Goal: Task Accomplishment & Management: Use online tool/utility

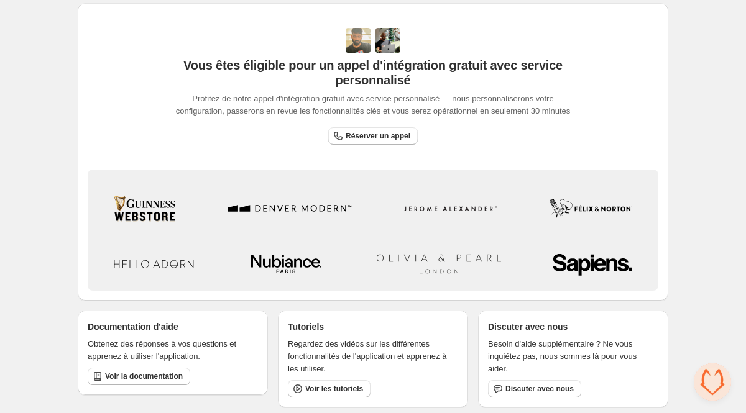
scroll to position [395, 0]
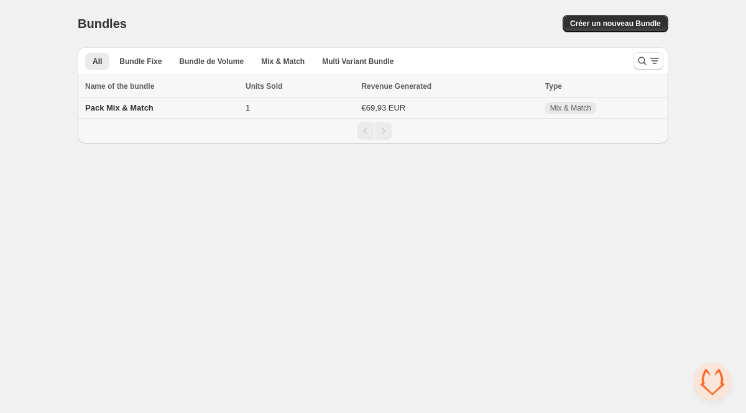
click at [154, 109] on span "Pack Mix & Match" at bounding box center [119, 107] width 68 height 9
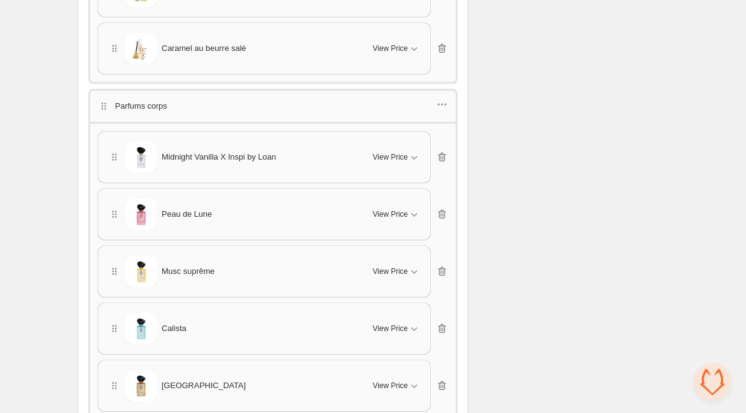
scroll to position [2628, 0]
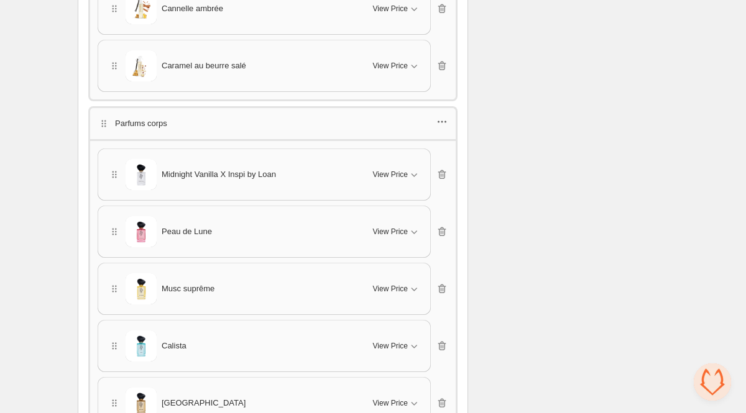
click at [441, 116] on icon "button" at bounding box center [442, 122] width 12 height 12
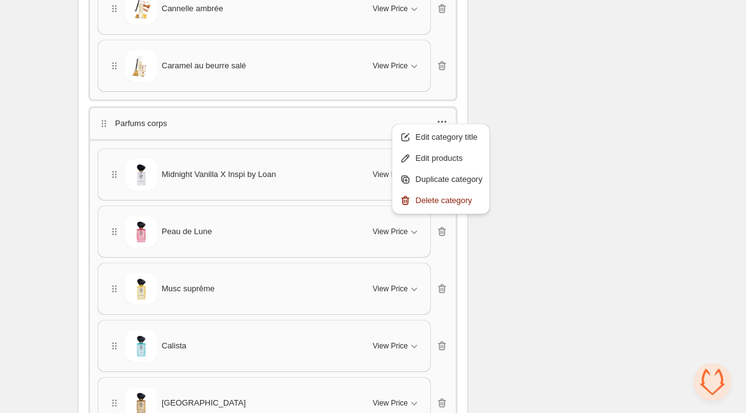
click at [441, 116] on icon "button" at bounding box center [442, 122] width 12 height 12
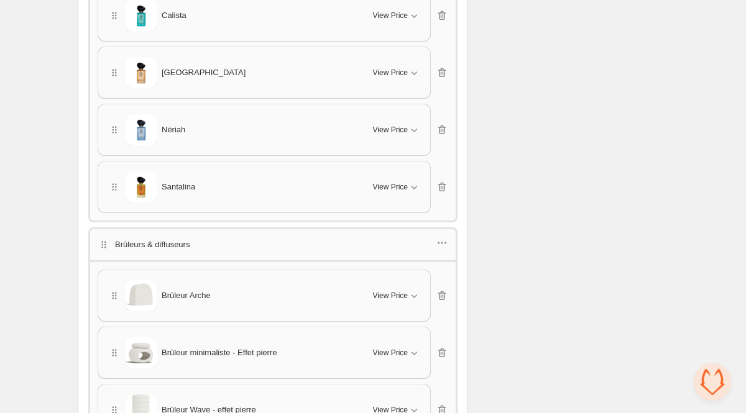
scroll to position [3413, 0]
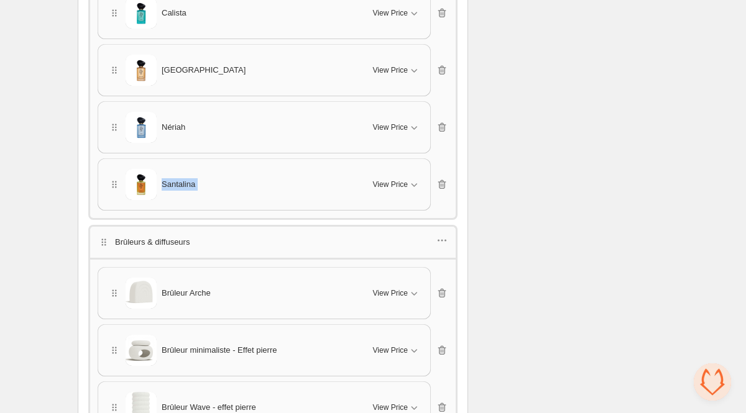
drag, startPoint x: 110, startPoint y: 224, endPoint x: 108, endPoint y: 160, distance: 64.1
drag, startPoint x: 103, startPoint y: 225, endPoint x: 130, endPoint y: 223, distance: 26.8
click at [130, 236] on div "Brûleurs & diffuseurs" at bounding box center [144, 242] width 92 height 12
click at [98, 236] on icon "button" at bounding box center [104, 242] width 12 height 12
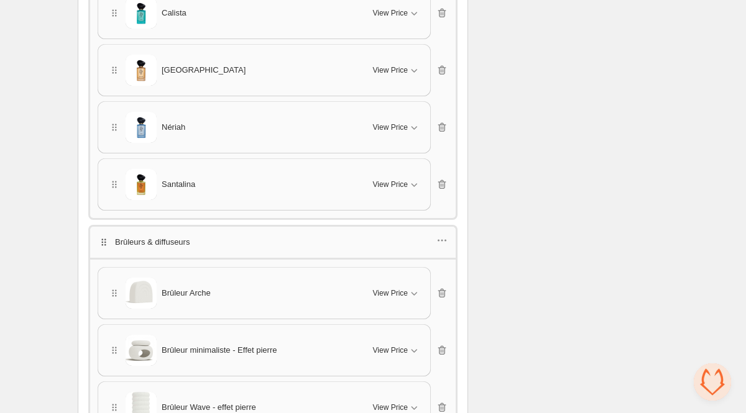
click at [99, 236] on icon "button" at bounding box center [104, 242] width 12 height 12
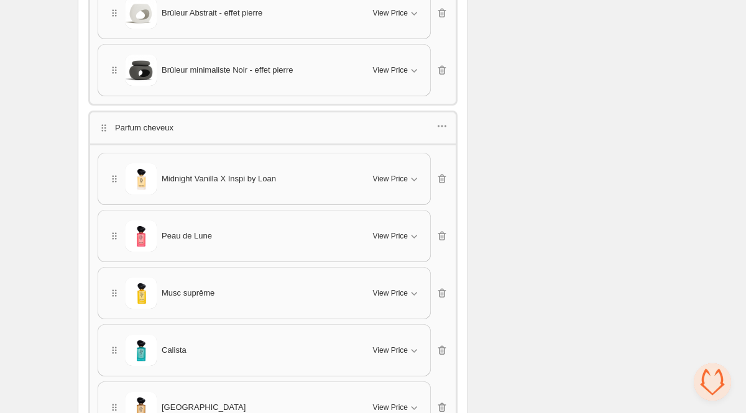
drag, startPoint x: 100, startPoint y: 228, endPoint x: 93, endPoint y: 16, distance: 212.1
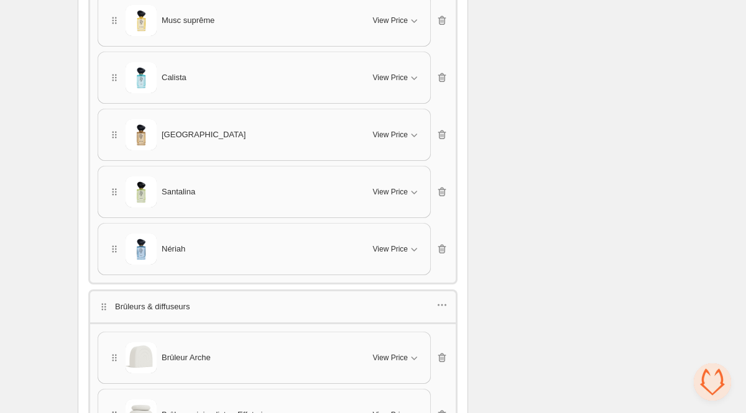
scroll to position [2898, 0]
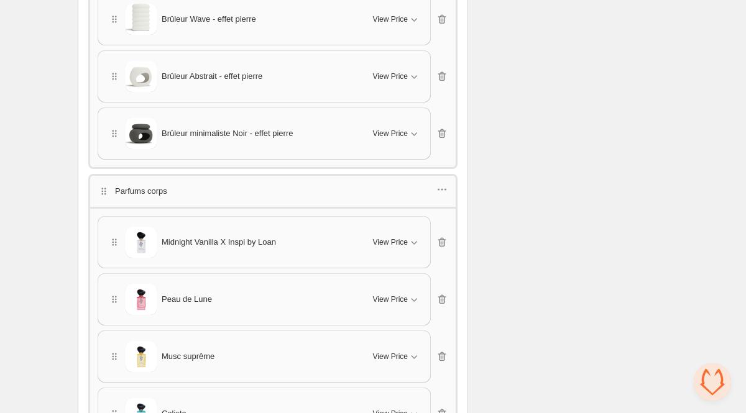
drag, startPoint x: 124, startPoint y: 292, endPoint x: 111, endPoint y: 2, distance: 290.5
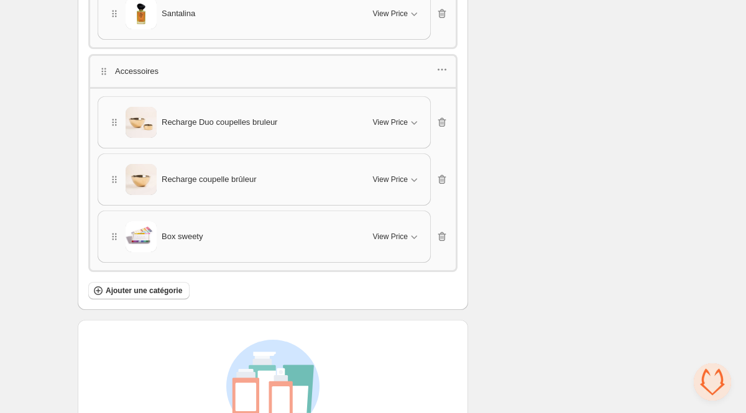
scroll to position [3922, 0]
click at [152, 285] on span "Ajouter une catégorie" at bounding box center [144, 290] width 76 height 10
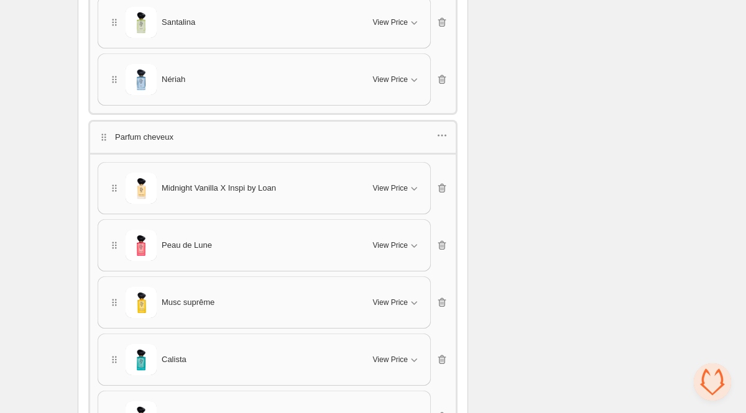
scroll to position [3395, 0]
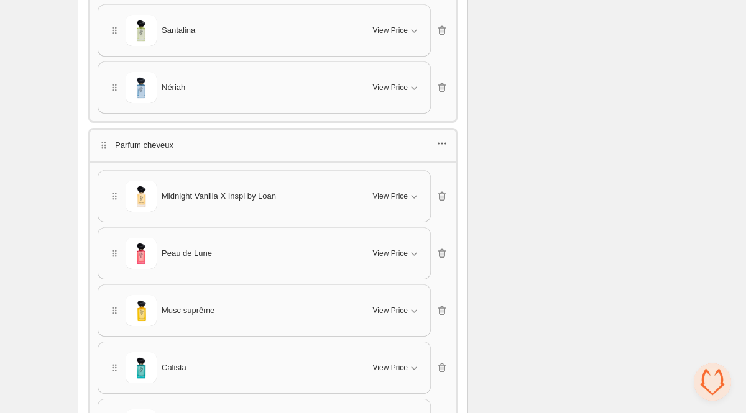
click at [442, 137] on icon "button" at bounding box center [442, 143] width 12 height 12
click at [438, 172] on span "Edit products" at bounding box center [448, 173] width 67 height 12
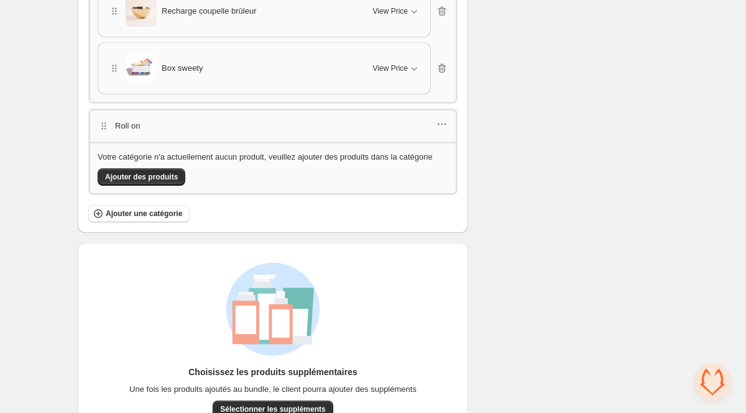
scroll to position [4084, 0]
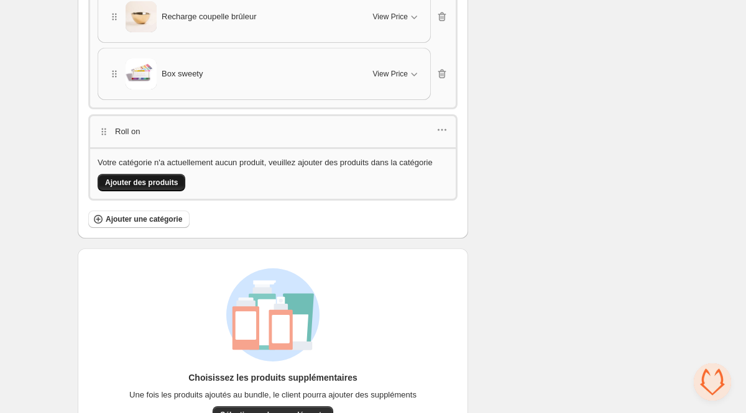
click at [162, 178] on span "Ajouter des produits" at bounding box center [141, 183] width 73 height 10
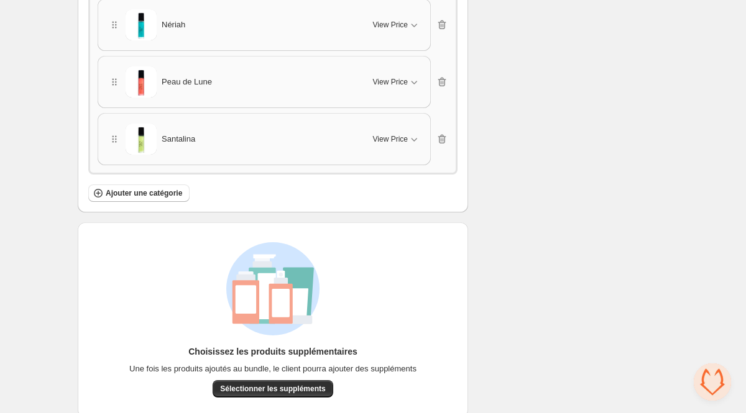
scroll to position [4471, 0]
click at [407, 134] on span "View Price" at bounding box center [390, 139] width 35 height 10
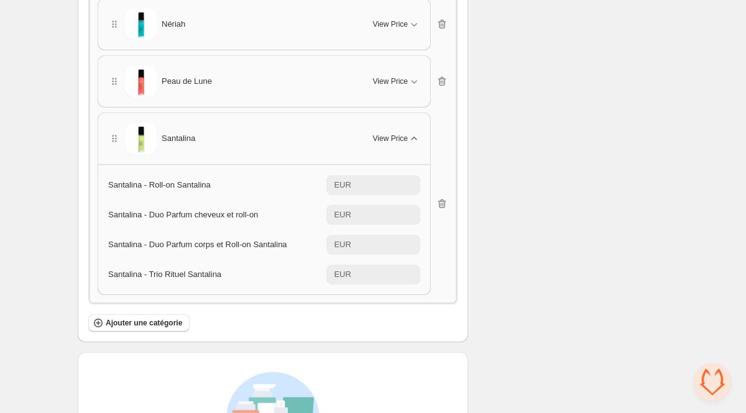
click at [407, 134] on span "View Price" at bounding box center [390, 139] width 35 height 10
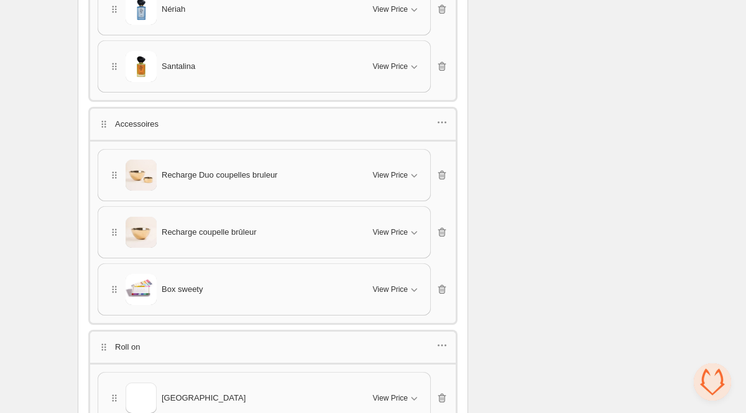
scroll to position [3867, 0]
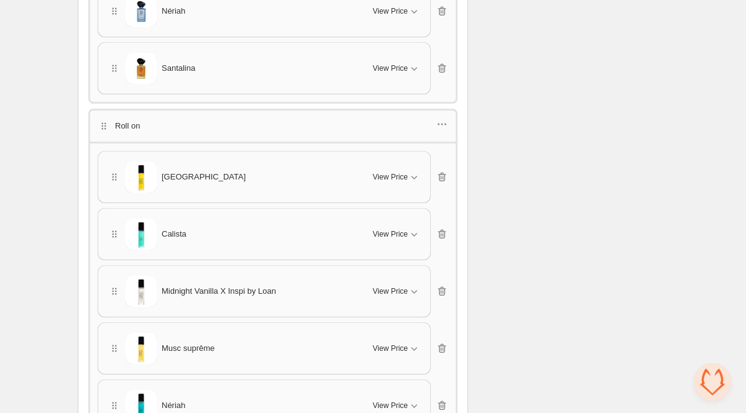
drag, startPoint x: 111, startPoint y: 326, endPoint x: 106, endPoint y: 91, distance: 235.6
